Goal: Transaction & Acquisition: Purchase product/service

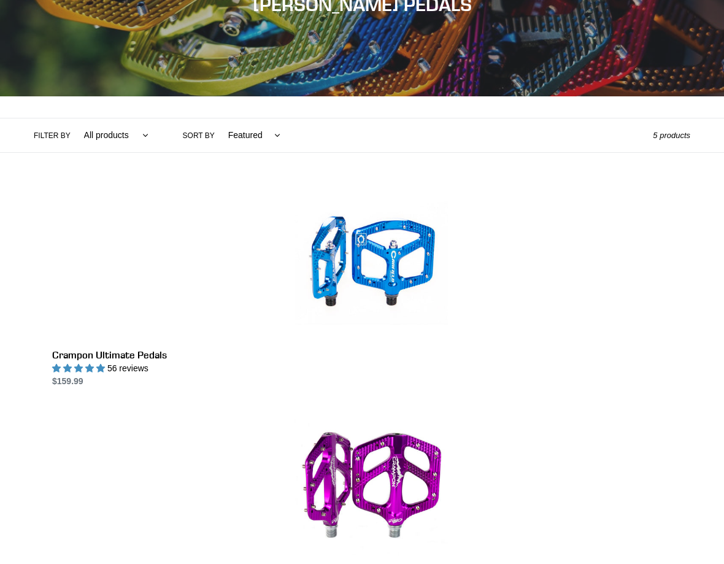
scroll to position [200, 0]
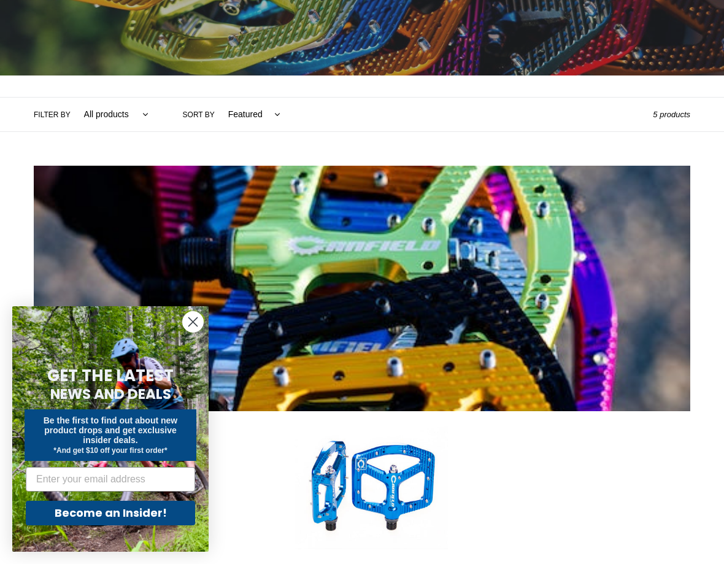
click at [199, 317] on circle "Close dialog" at bounding box center [193, 322] width 20 height 20
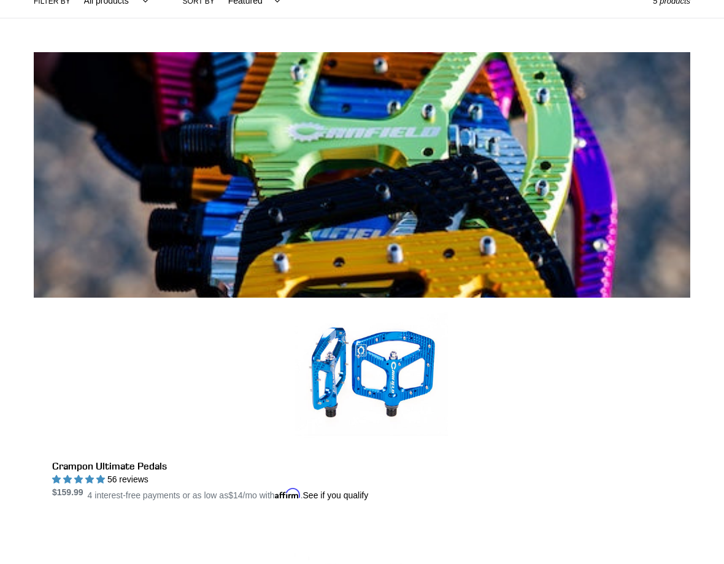
scroll to position [312, 0]
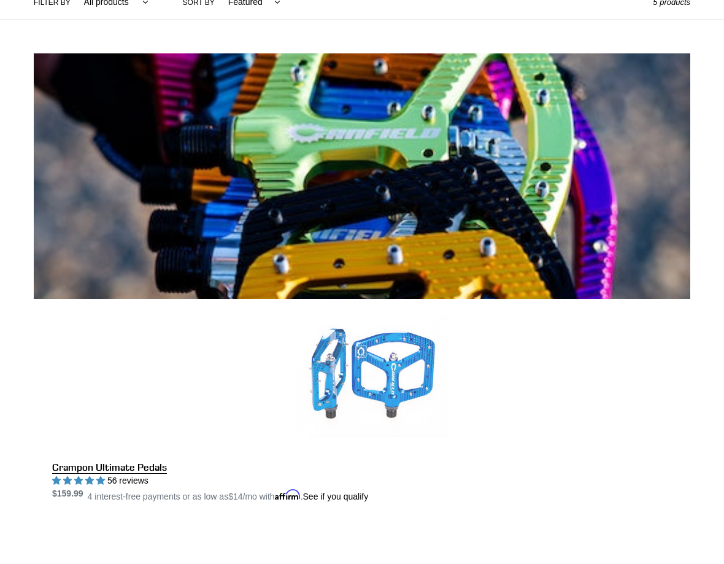
click at [367, 299] on link "Crampon Ultimate Pedals" at bounding box center [371, 401] width 638 height 204
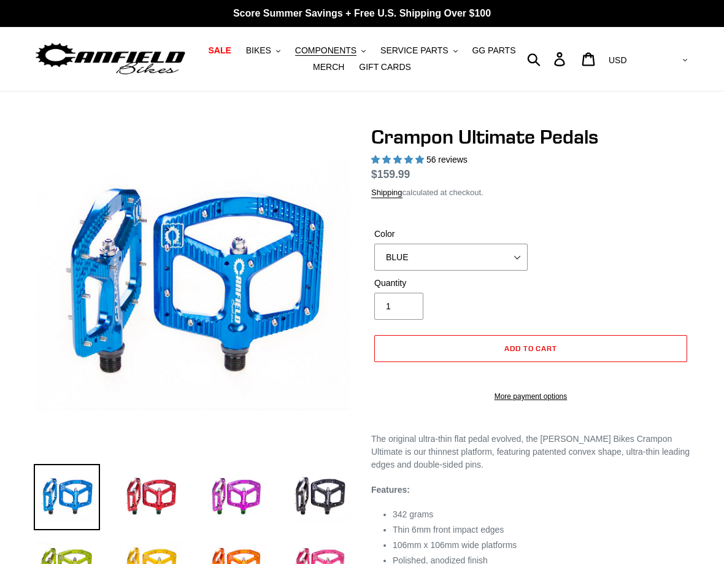
select select "highest-rating"
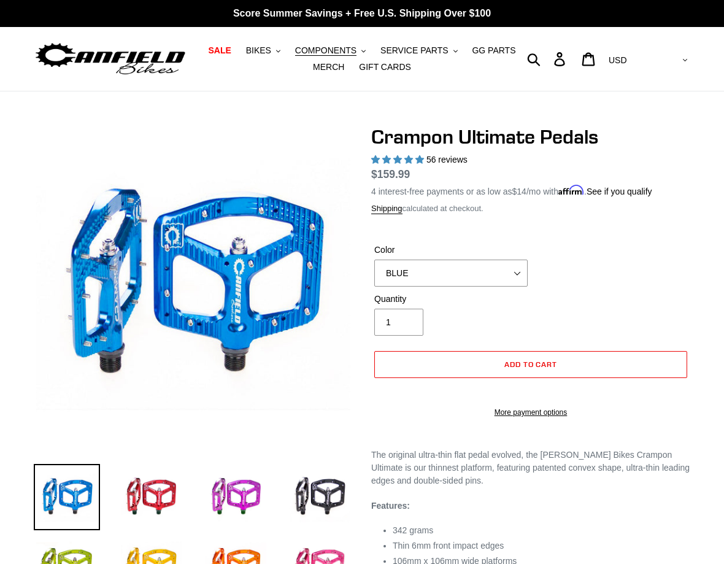
click at [147, 494] on img at bounding box center [151, 497] width 66 height 66
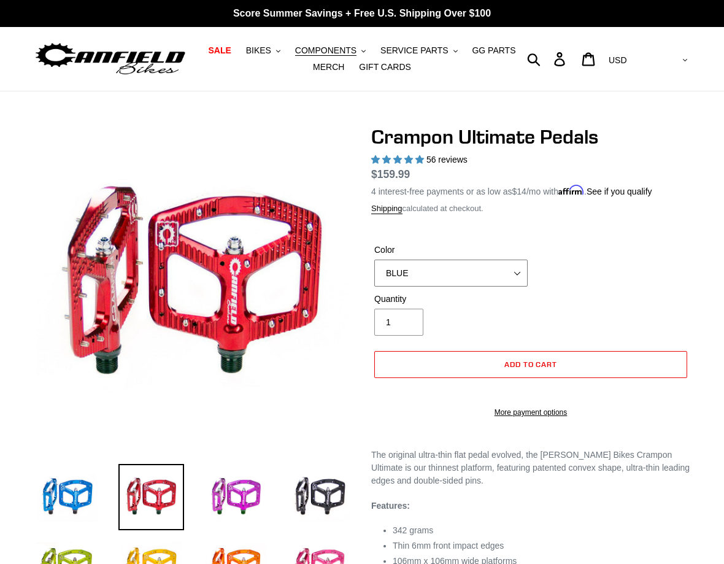
click at [523, 277] on select "BLUE RED PURPLE STEALTH BRONZE GREY TURQUOISE BLACK POLISHED BAJA GOLD PNW GREE…" at bounding box center [450, 272] width 153 height 27
click at [515, 273] on select "BLUE RED PURPLE STEALTH BRONZE GREY TURQUOISE BLACK POLISHED BAJA GOLD PNW GREE…" at bounding box center [450, 272] width 153 height 27
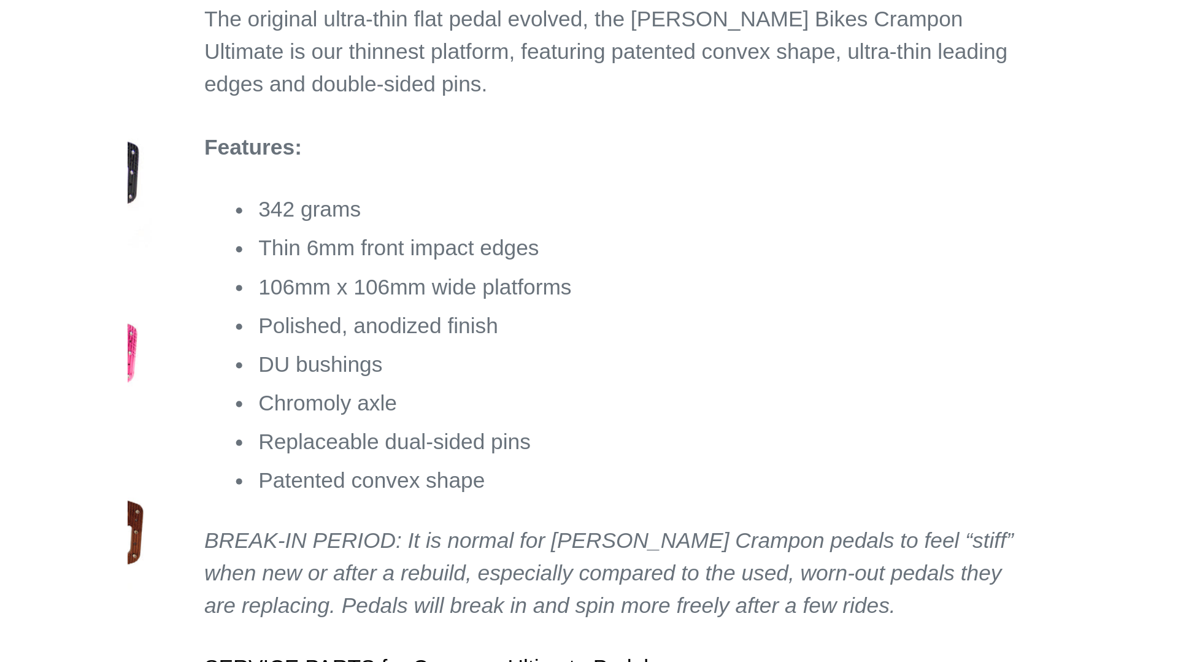
scroll to position [424, 0]
